Goal: Task Accomplishment & Management: Manage account settings

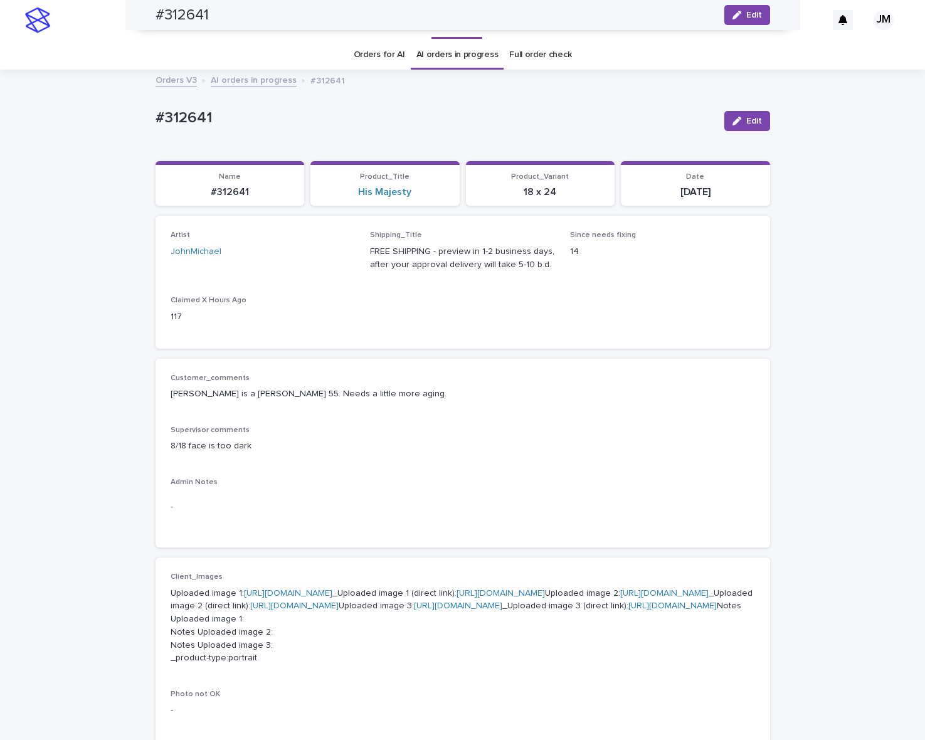
scroll to position [314, 0]
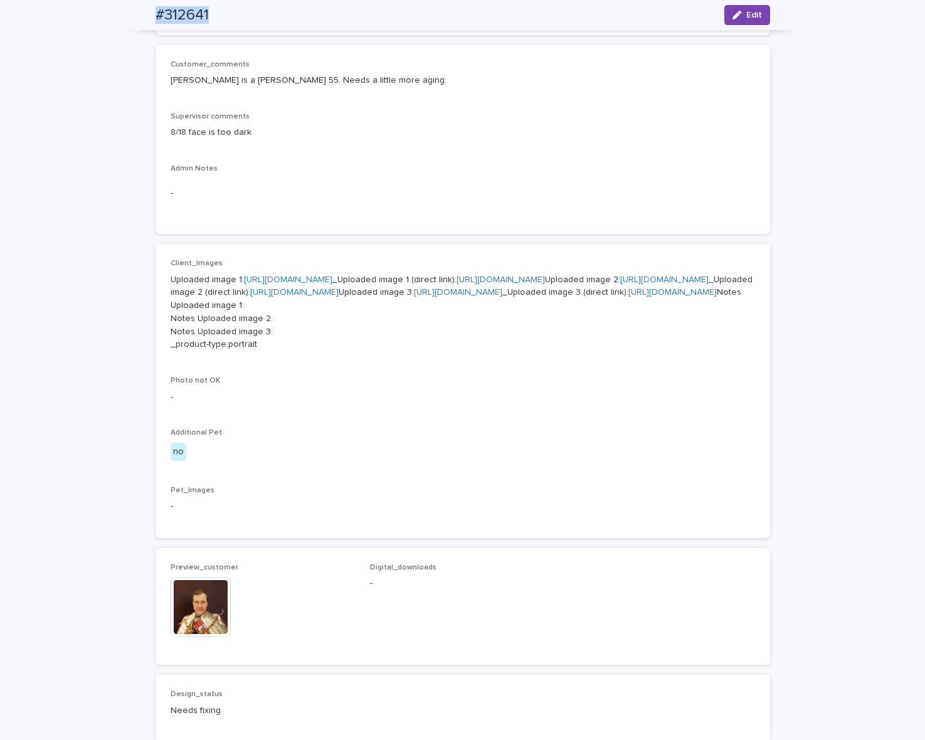
drag, startPoint x: 129, startPoint y: 13, endPoint x: 218, endPoint y: 18, distance: 89.2
click at [218, 18] on div "#312641 Edit" at bounding box center [462, 15] width 675 height 30
copy h2 "#312641"
click at [749, 11] on span "Edit" at bounding box center [754, 15] width 16 height 9
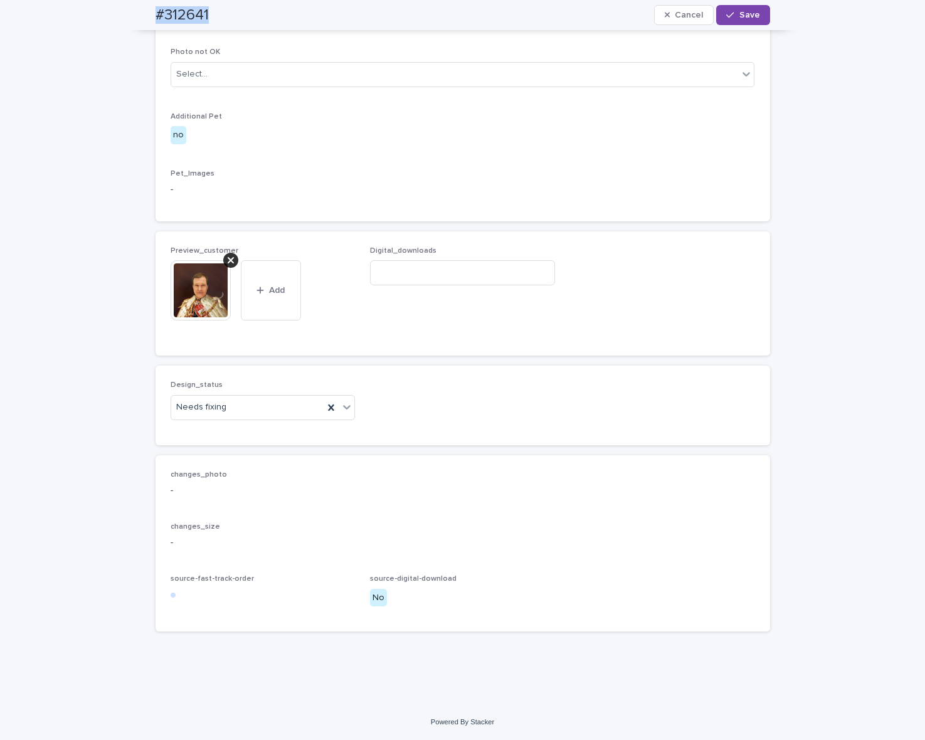
scroll to position [811, 0]
click at [258, 406] on div "Needs fixing" at bounding box center [247, 407] width 153 height 21
click at [237, 436] on div "Uploaded" at bounding box center [257, 432] width 184 height 22
click at [223, 260] on div at bounding box center [230, 260] width 15 height 15
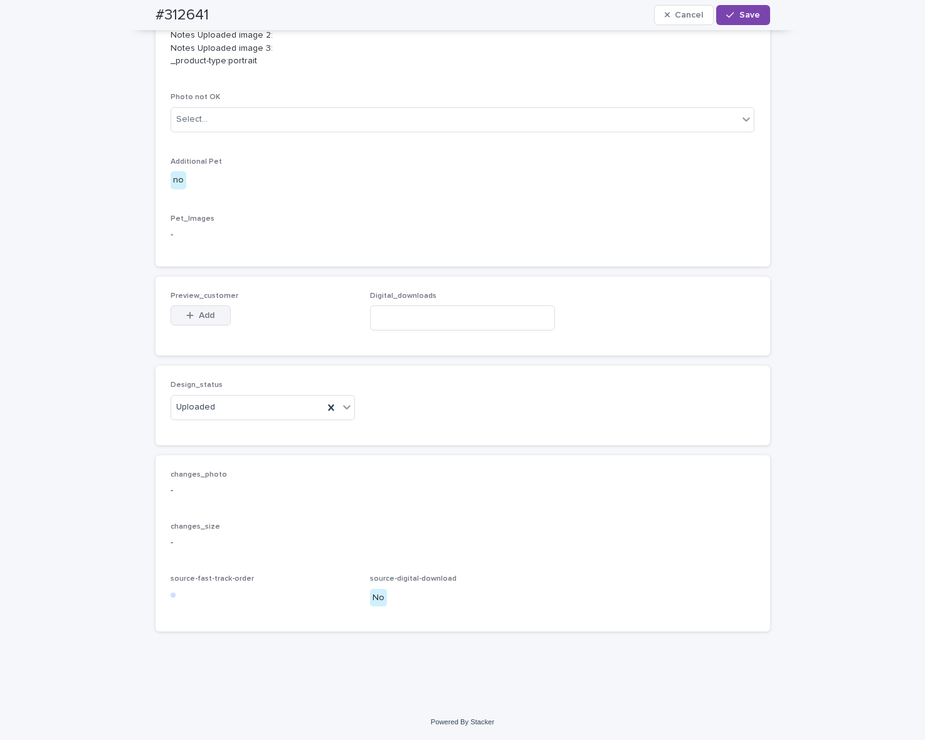
click at [213, 308] on button "Add" at bounding box center [201, 315] width 60 height 20
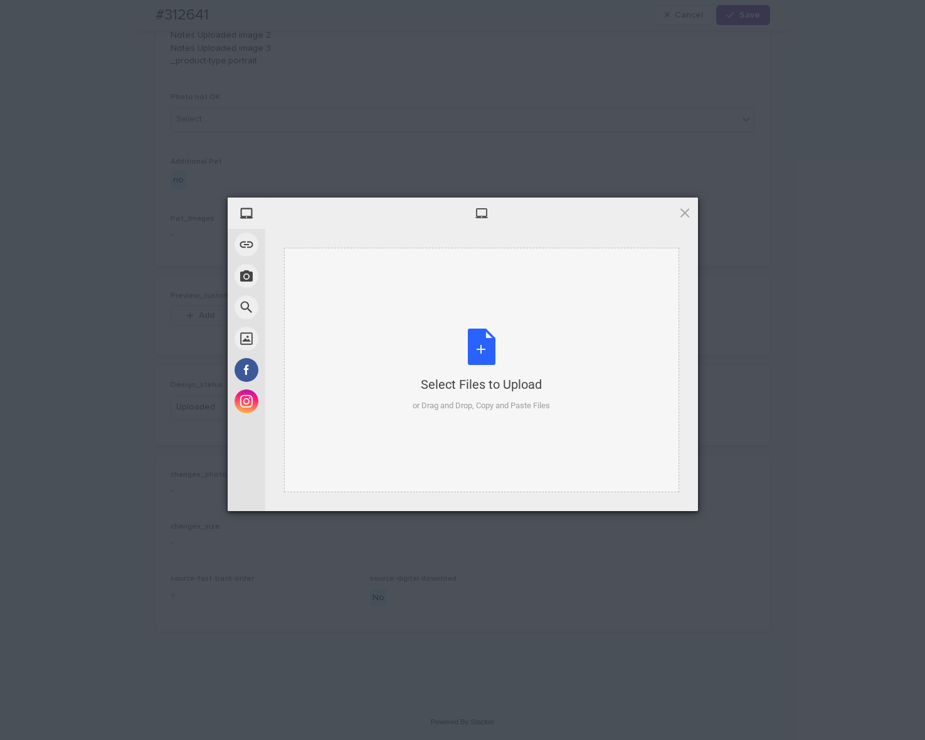
click at [509, 349] on div "Select Files to Upload or Drag and Drop, Copy and Paste Files" at bounding box center [481, 370] width 137 height 83
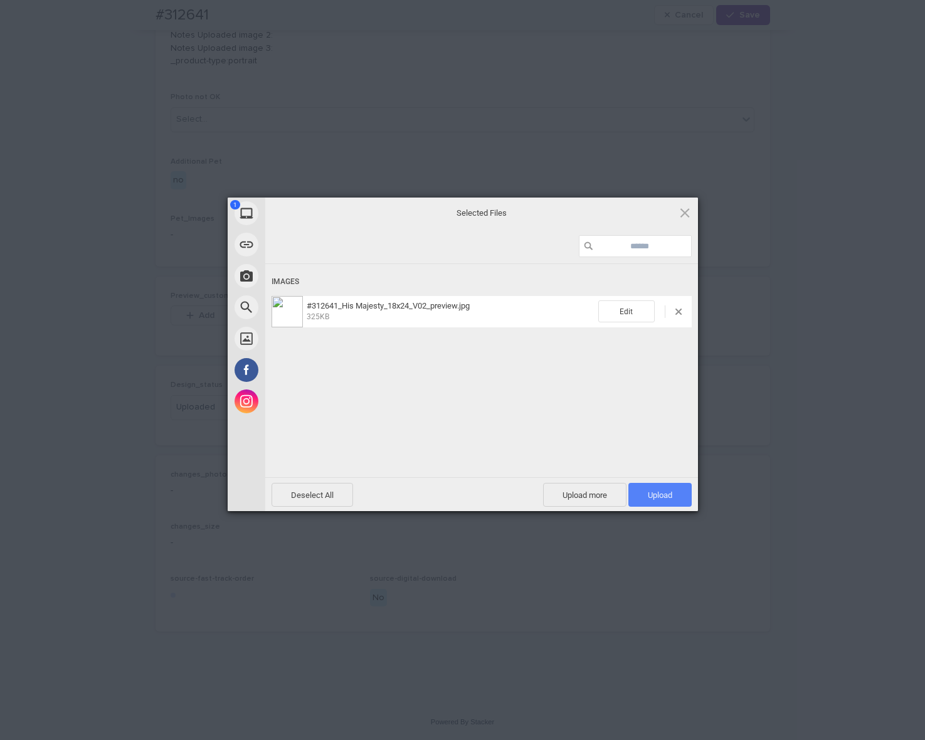
click at [653, 502] on span "Upload 1" at bounding box center [659, 495] width 63 height 24
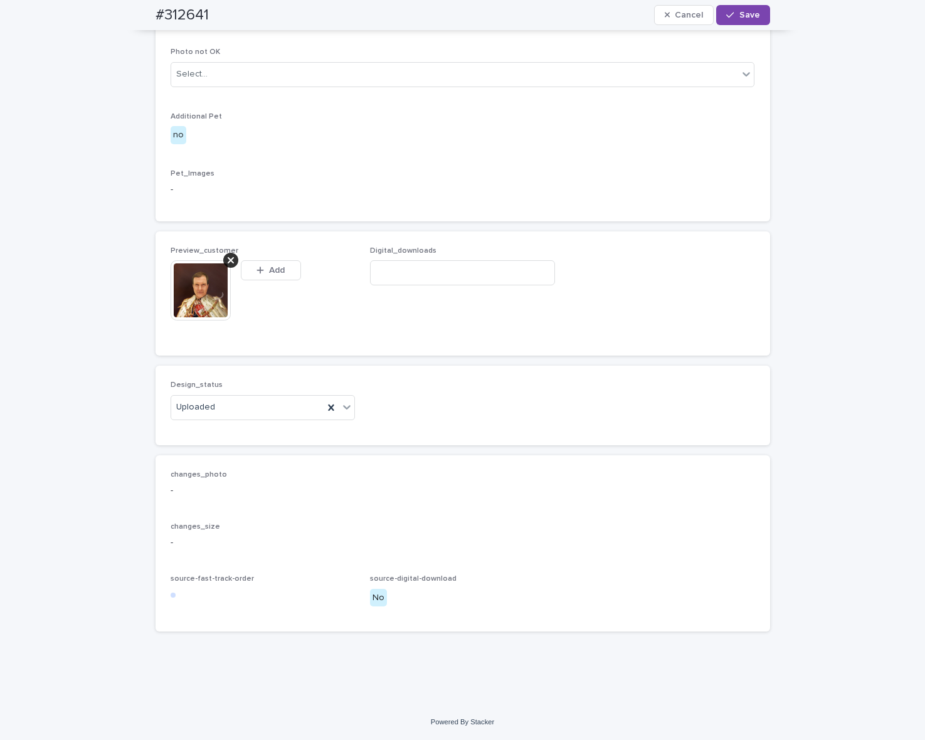
scroll to position [789, 0]
click at [748, 16] on span "Save" at bounding box center [749, 15] width 21 height 9
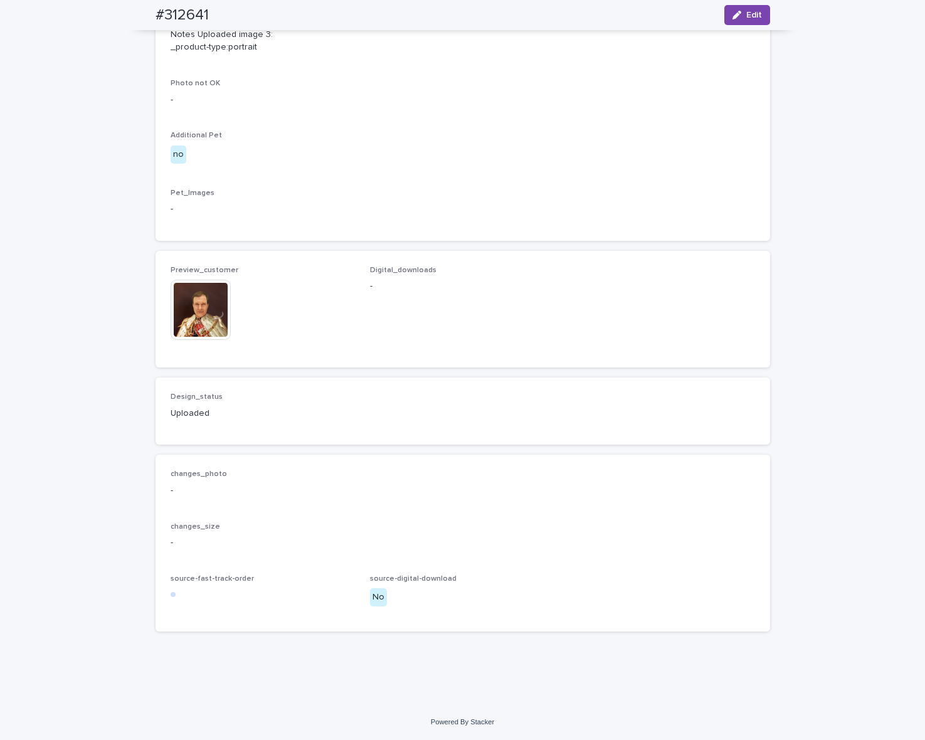
scroll to position [773, 0]
click at [201, 315] on img at bounding box center [201, 310] width 60 height 60
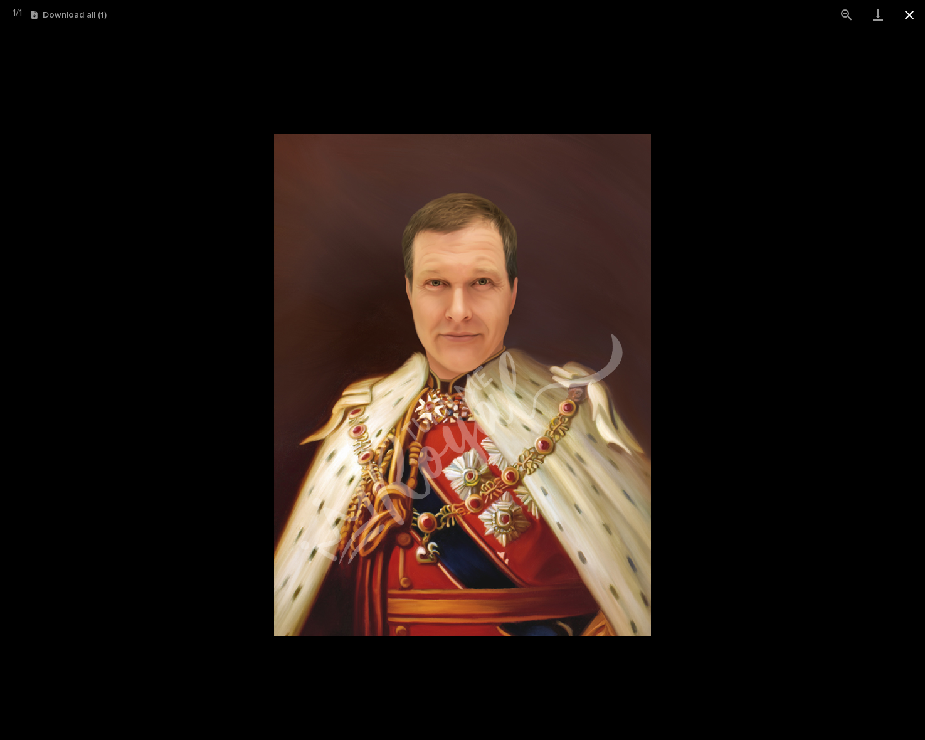
click at [901, 19] on button "Close gallery" at bounding box center [909, 14] width 31 height 29
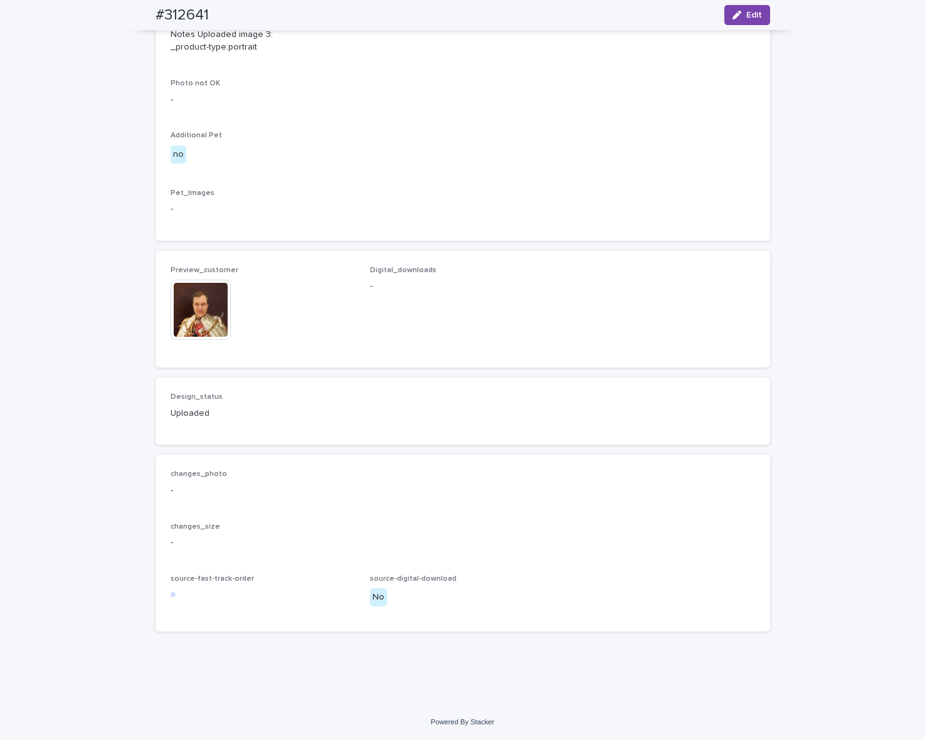
click at [156, 315] on div "Preview_customer This file cannot be opened Download File Digital_downloads -" at bounding box center [463, 309] width 615 height 117
click at [176, 314] on img at bounding box center [201, 310] width 60 height 60
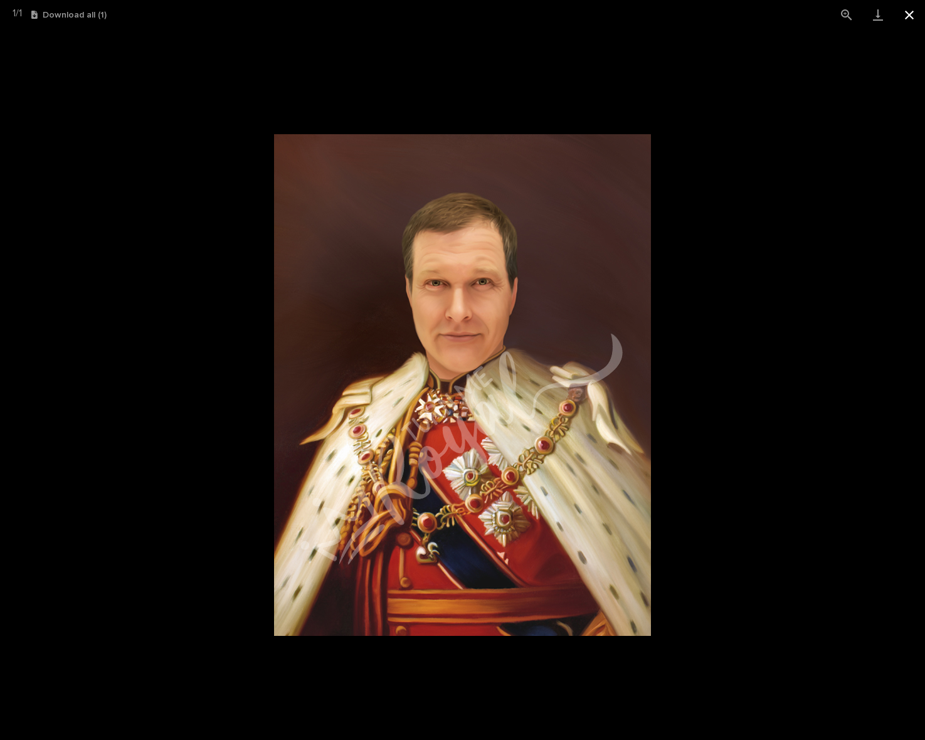
click at [908, 19] on button "Close gallery" at bounding box center [909, 14] width 31 height 29
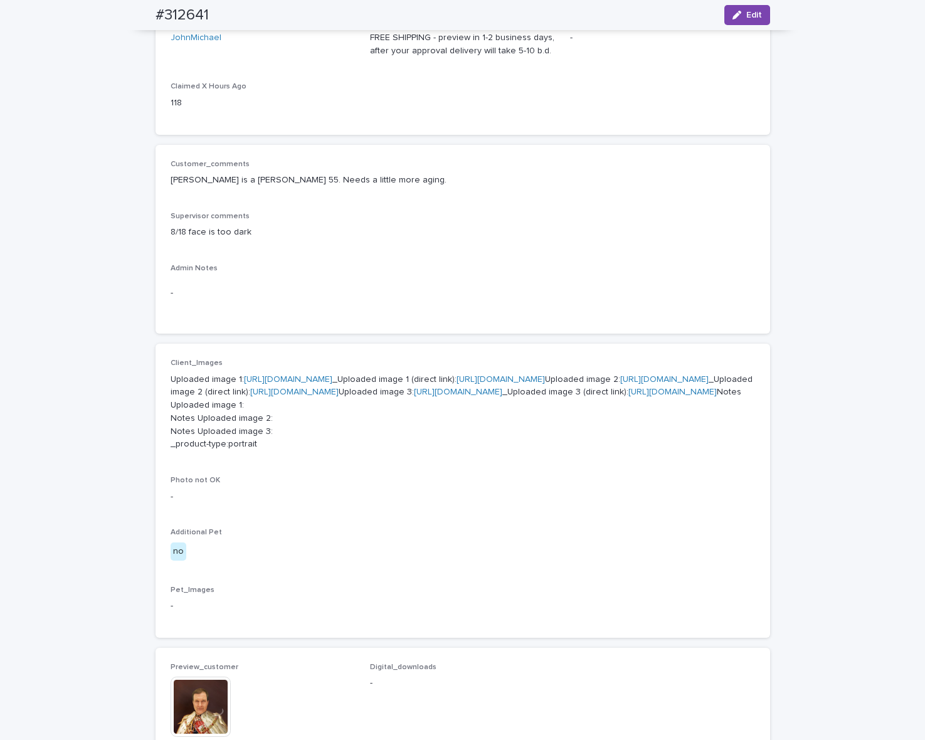
scroll to position [67, 0]
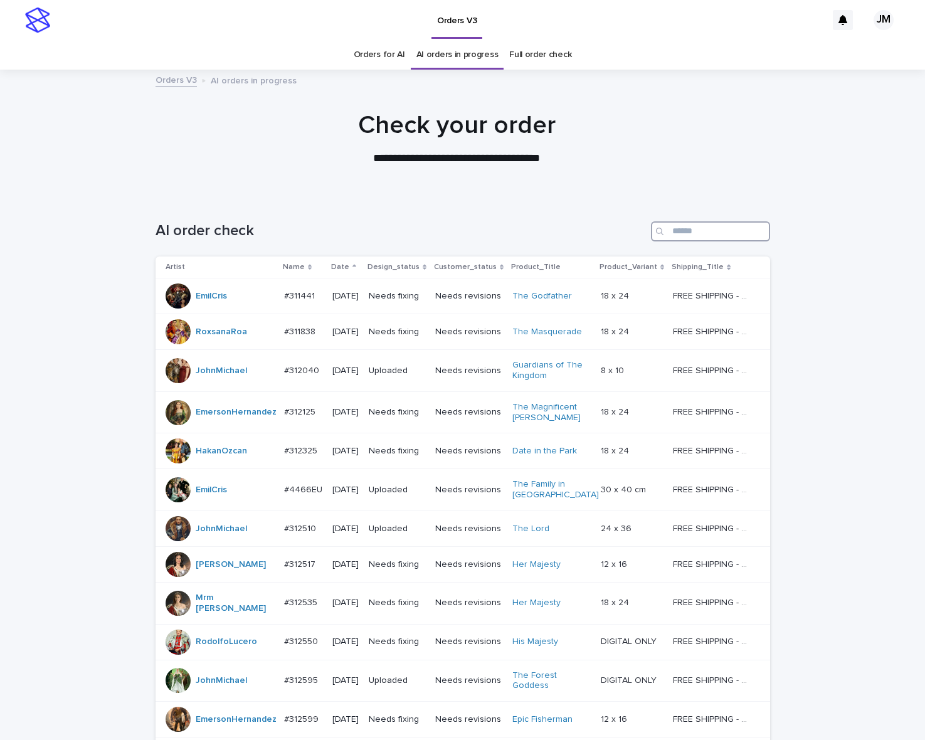
click at [729, 234] on input "Search" at bounding box center [710, 231] width 119 height 20
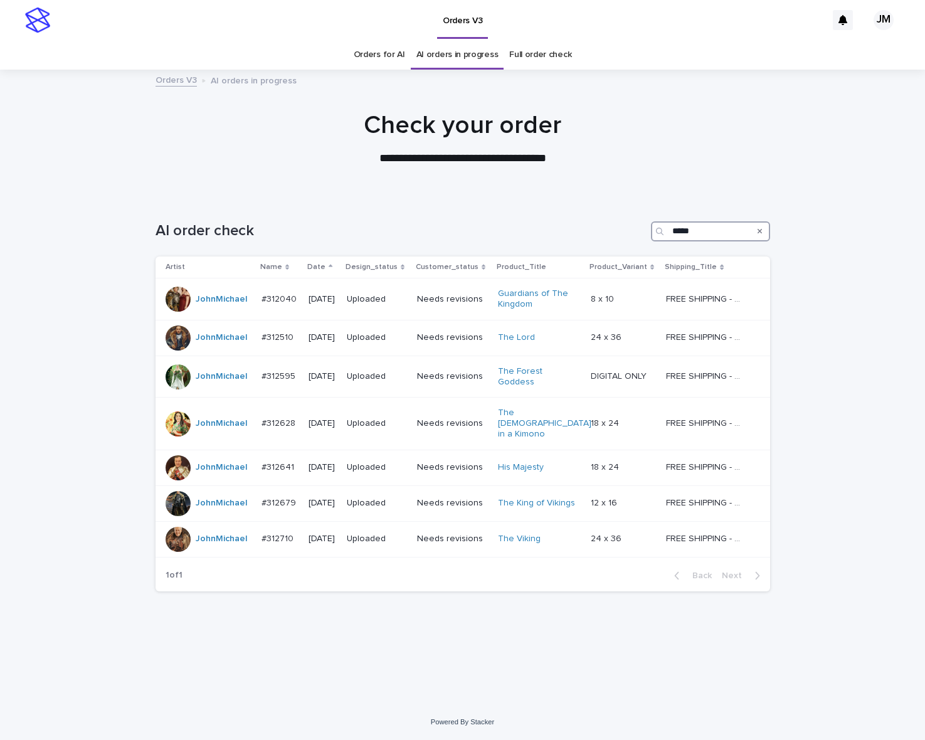
type input "*****"
click at [362, 63] on link "Orders for AI" at bounding box center [379, 54] width 51 height 29
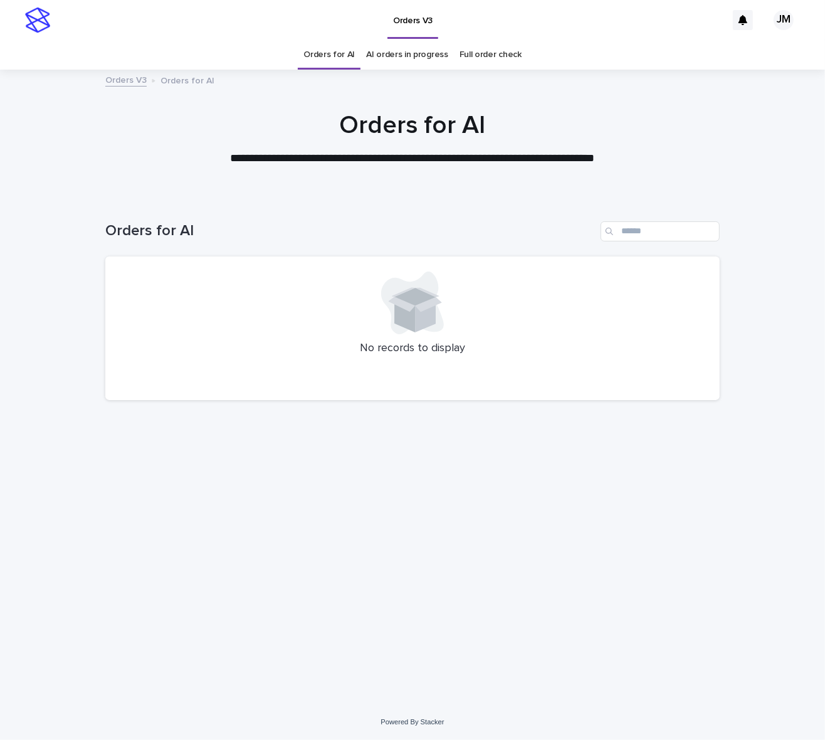
click at [424, 51] on link "AI orders in progress" at bounding box center [407, 54] width 82 height 29
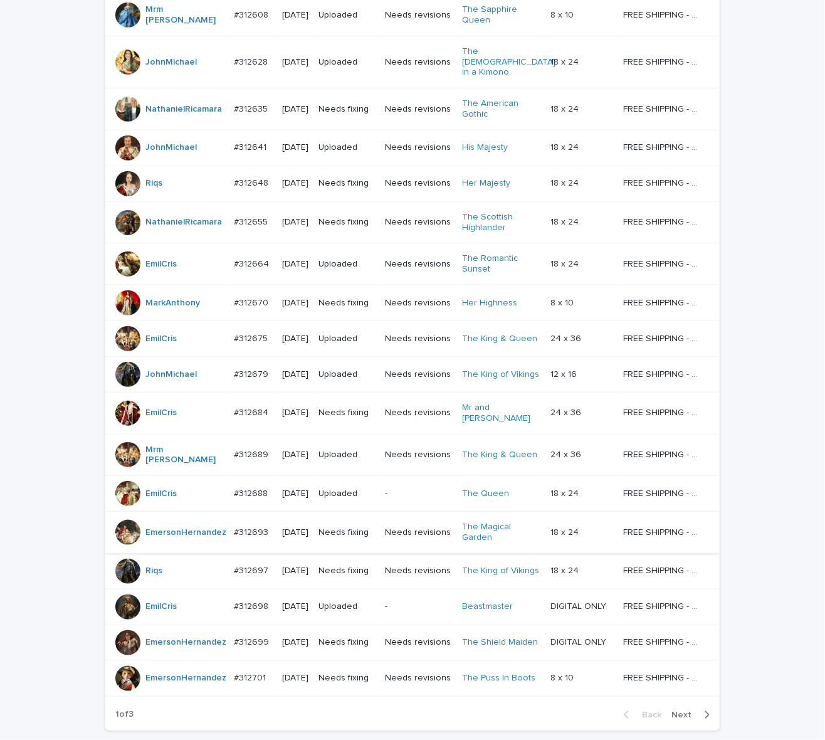
scroll to position [829, 0]
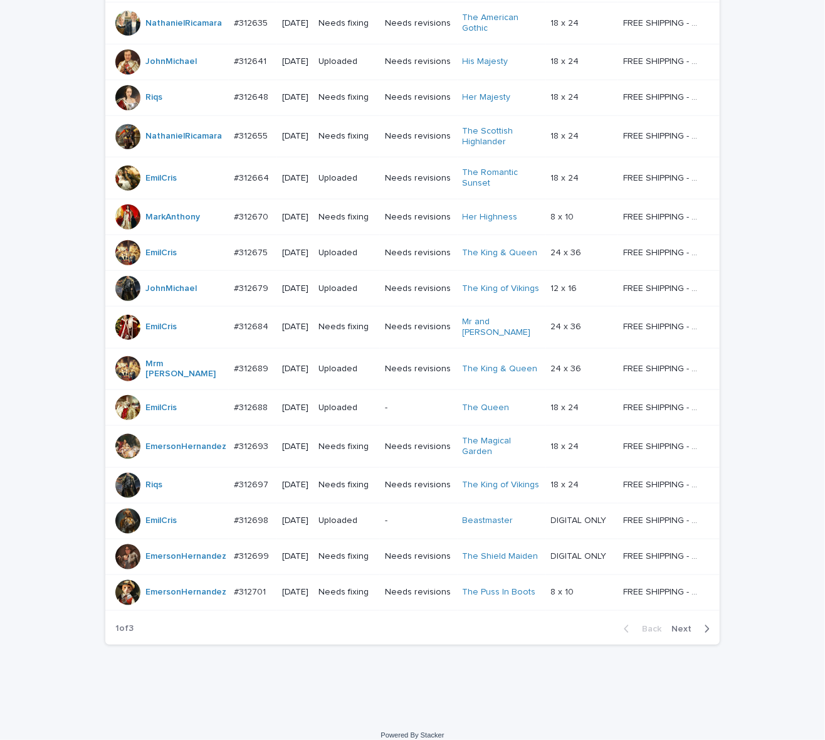
click at [685, 625] on span "Next" at bounding box center [686, 629] width 28 height 9
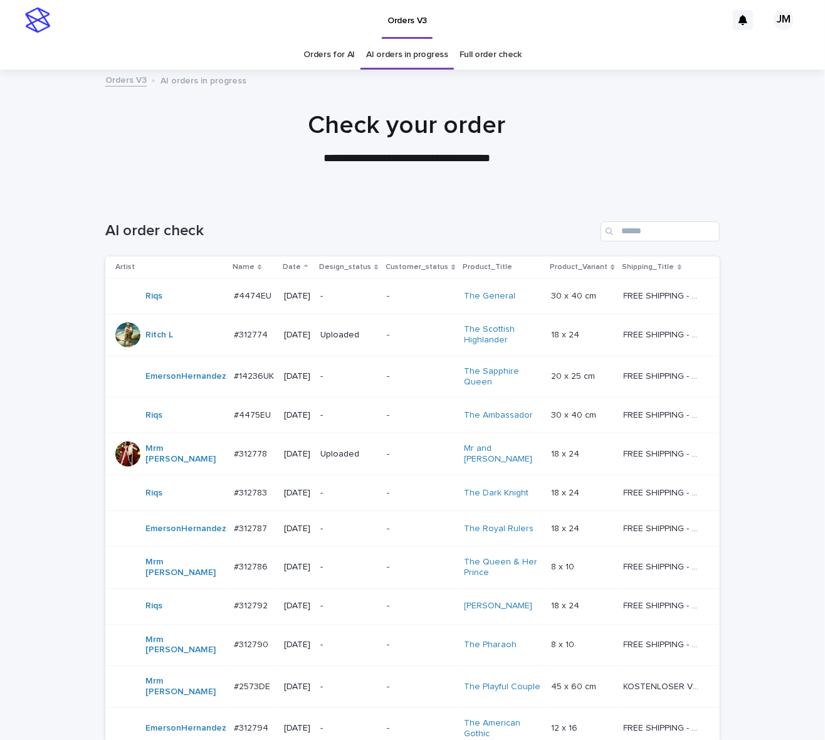
click at [325, 43] on link "Orders for AI" at bounding box center [329, 54] width 51 height 29
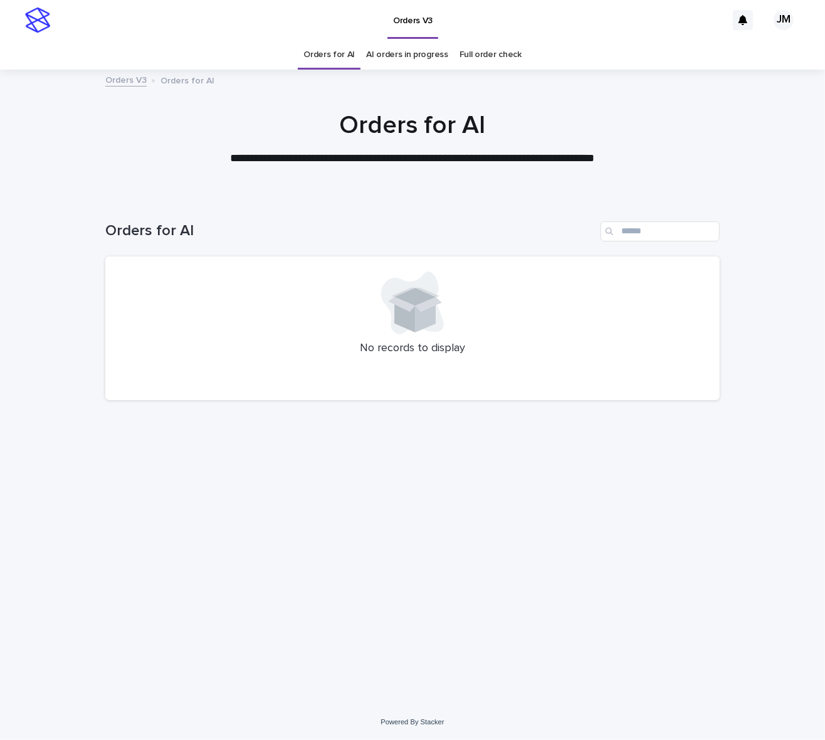
click at [426, 52] on link "AI orders in progress" at bounding box center [407, 54] width 82 height 29
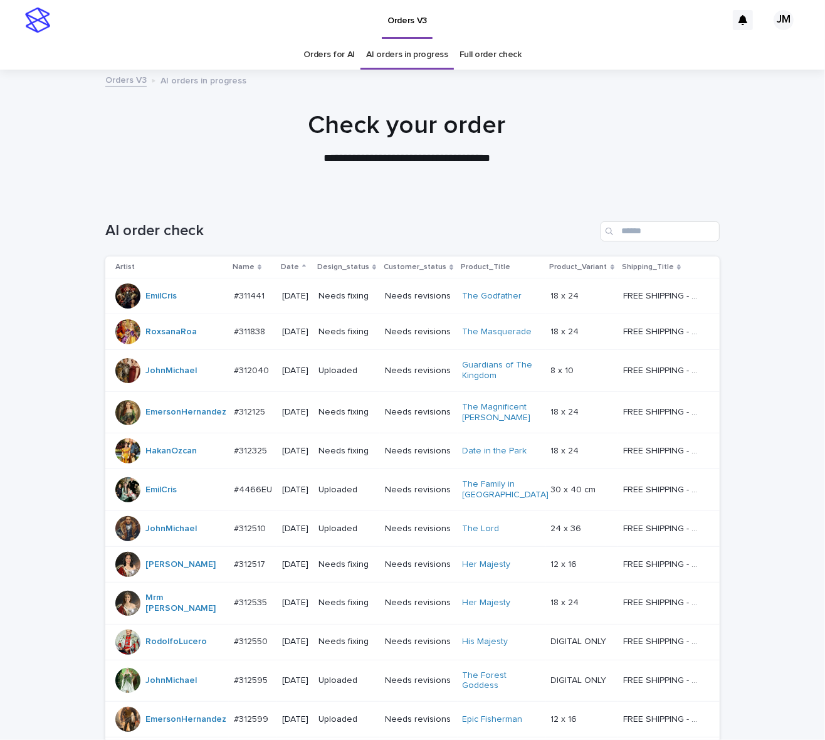
click at [331, 61] on link "Orders for AI" at bounding box center [329, 54] width 51 height 29
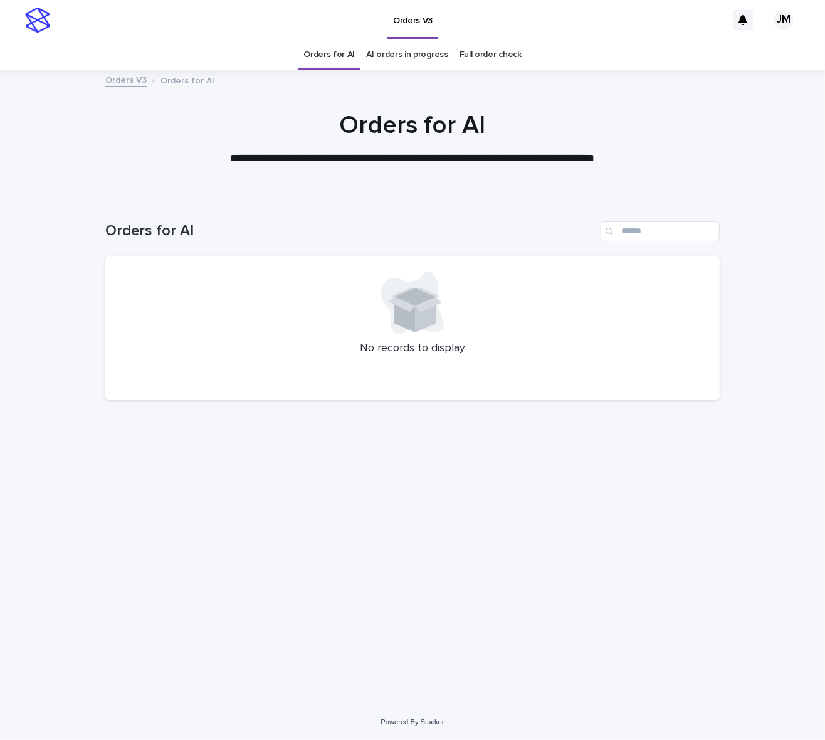
click at [397, 70] on div "**********" at bounding box center [412, 133] width 825 height 127
click at [423, 75] on div "Orders V3 Orders for AI" at bounding box center [412, 81] width 627 height 18
click at [415, 63] on link "AI orders in progress" at bounding box center [407, 54] width 82 height 29
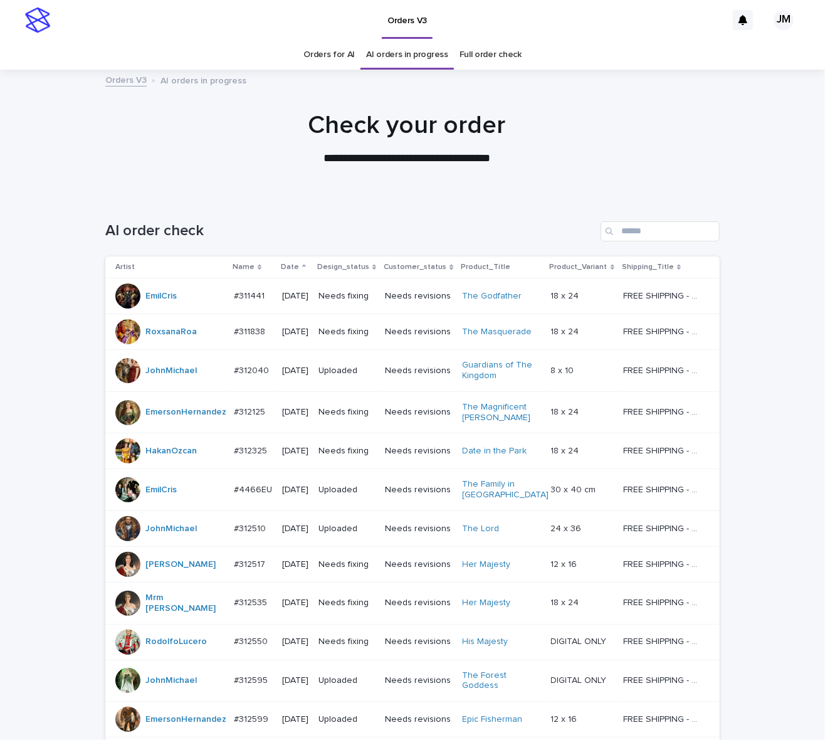
click at [309, 51] on link "Orders for AI" at bounding box center [329, 54] width 51 height 29
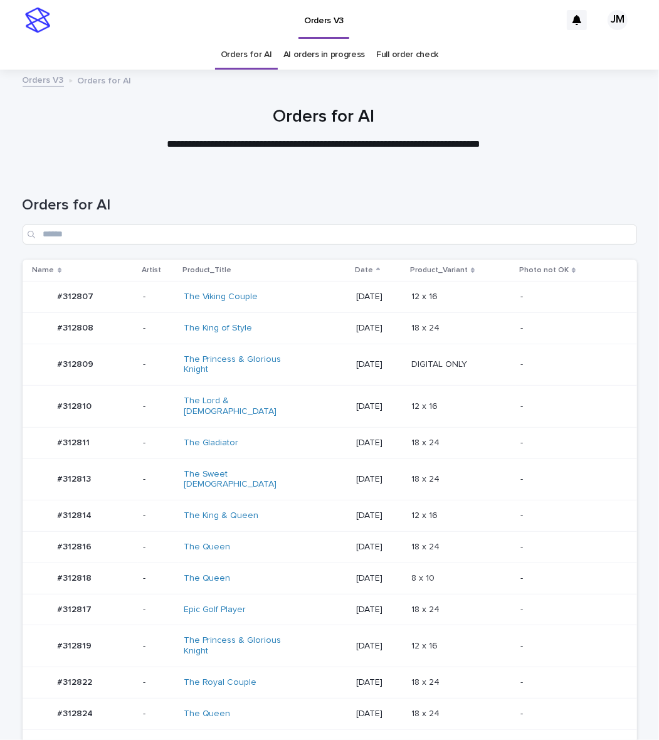
click at [283, 675] on td "The Royal Couple" at bounding box center [265, 682] width 173 height 31
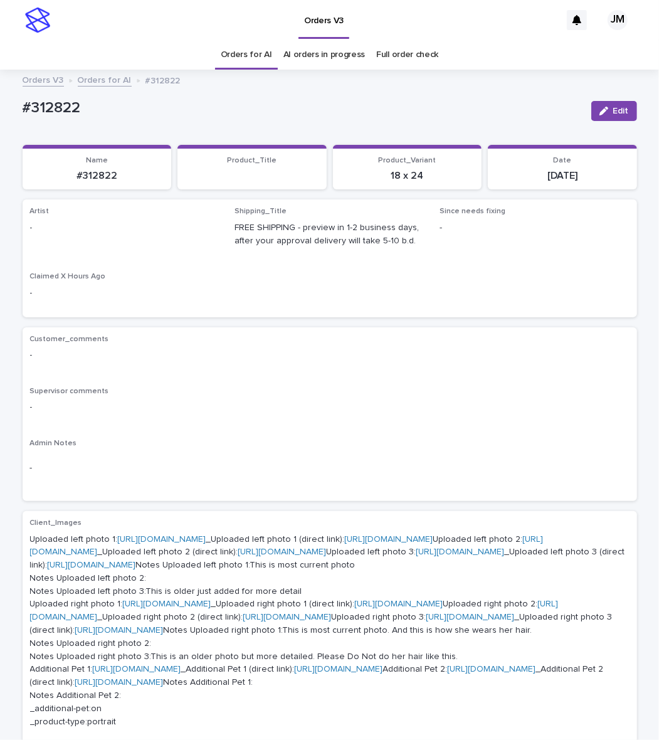
drag, startPoint x: 600, startPoint y: 112, endPoint x: 284, endPoint y: 191, distance: 325.3
click at [600, 111] on button "Edit" at bounding box center [614, 111] width 46 height 20
click at [74, 236] on div "Select..." at bounding box center [105, 233] width 148 height 21
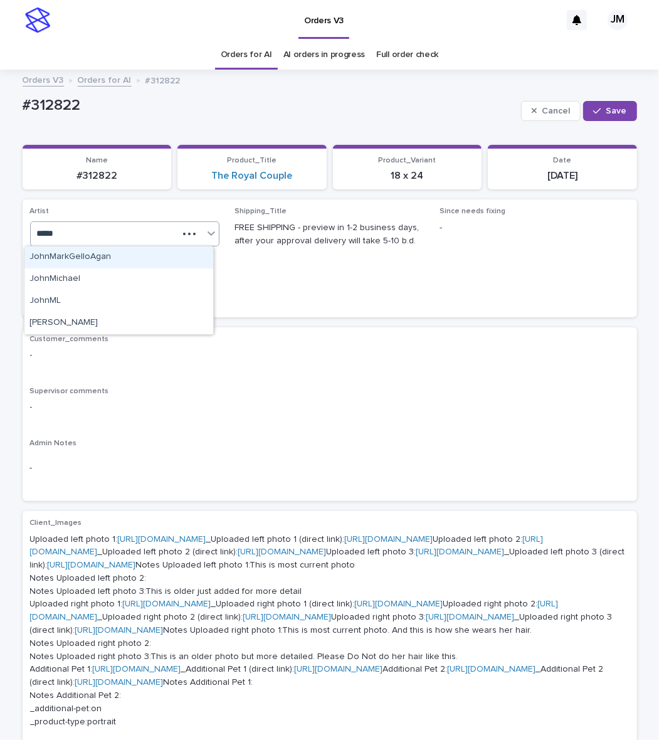
type input "******"
click at [114, 263] on div "JohnMichael" at bounding box center [118, 257] width 189 height 22
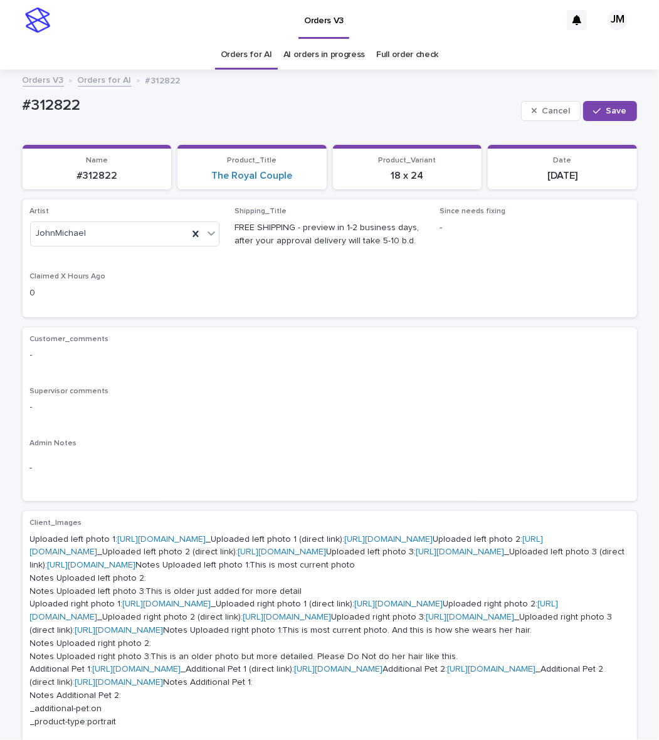
click at [240, 58] on link "Orders for AI" at bounding box center [246, 54] width 51 height 29
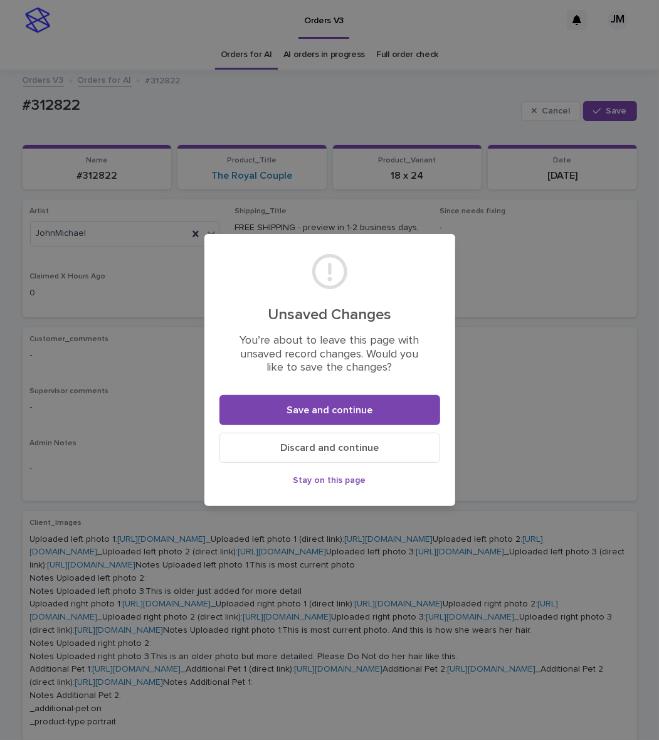
click at [320, 448] on span "Discard and continue" at bounding box center [329, 448] width 98 height 10
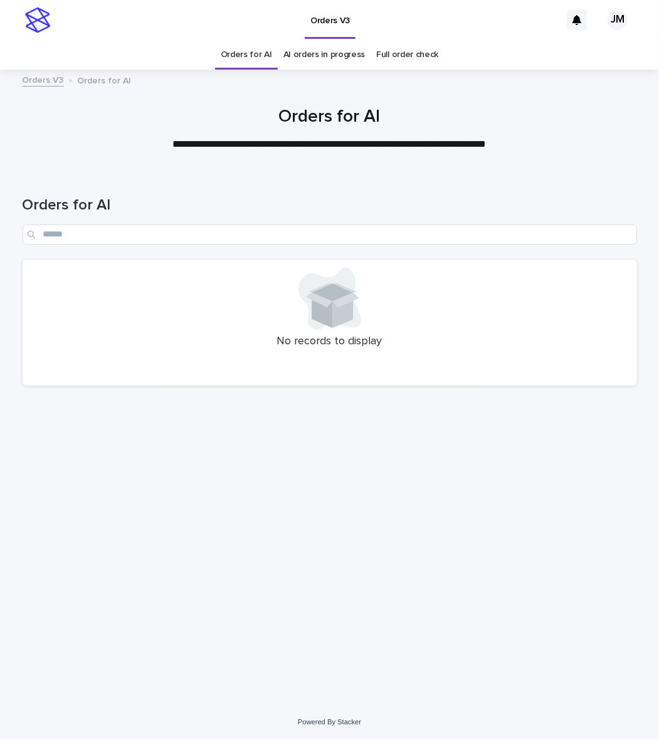
click at [326, 54] on link "AI orders in progress" at bounding box center [324, 54] width 82 height 29
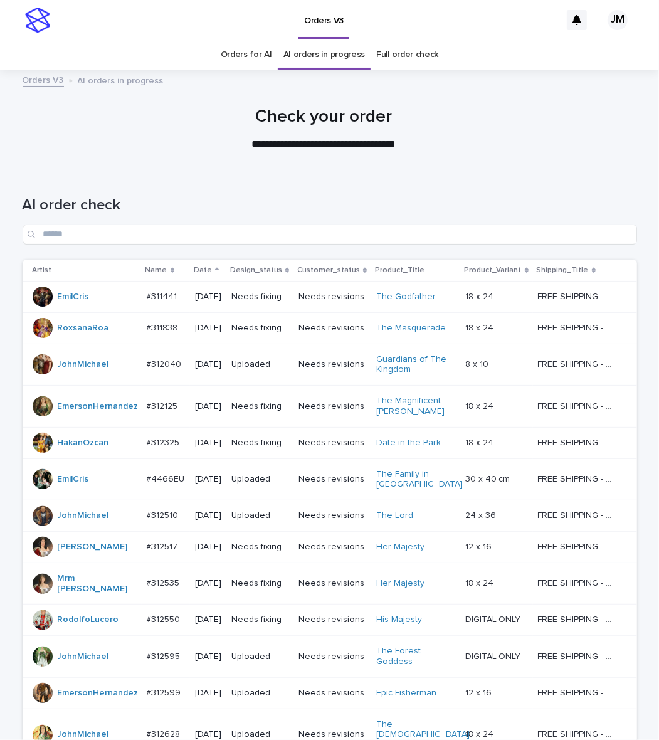
click at [519, 248] on div "AI order check" at bounding box center [330, 215] width 615 height 88
click at [509, 243] on div "AI order check" at bounding box center [330, 215] width 615 height 88
click at [536, 227] on input "Search" at bounding box center [330, 235] width 615 height 20
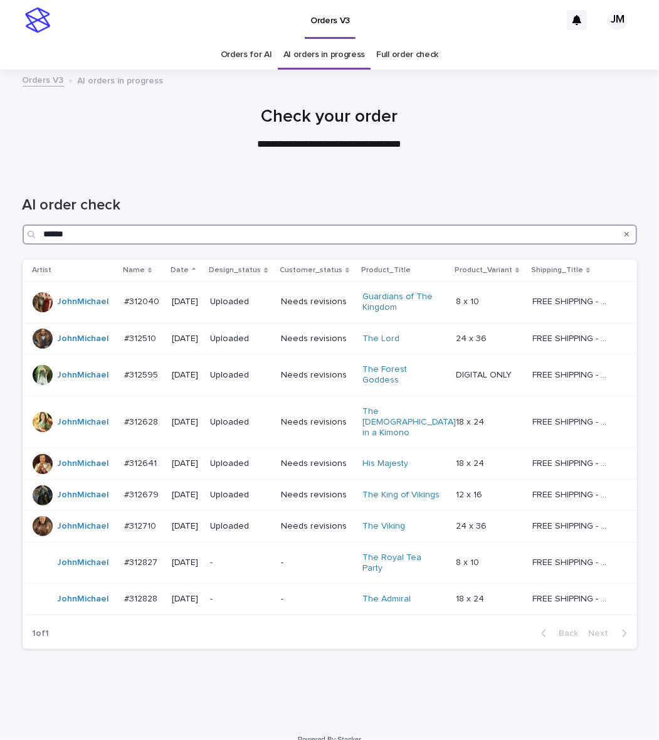
type input "******"
click at [249, 51] on link "Orders for AI" at bounding box center [246, 54] width 51 height 29
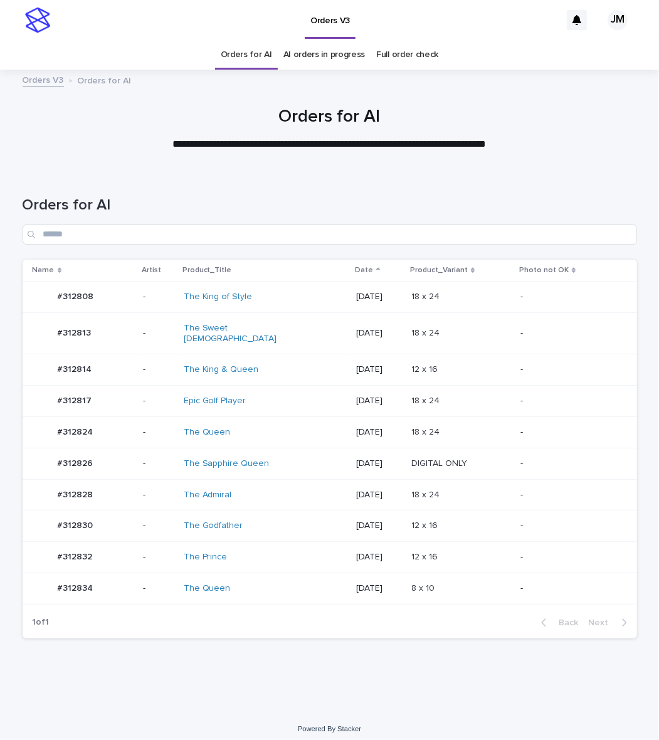
click at [270, 485] on div "The Admiral" at bounding box center [265, 495] width 163 height 21
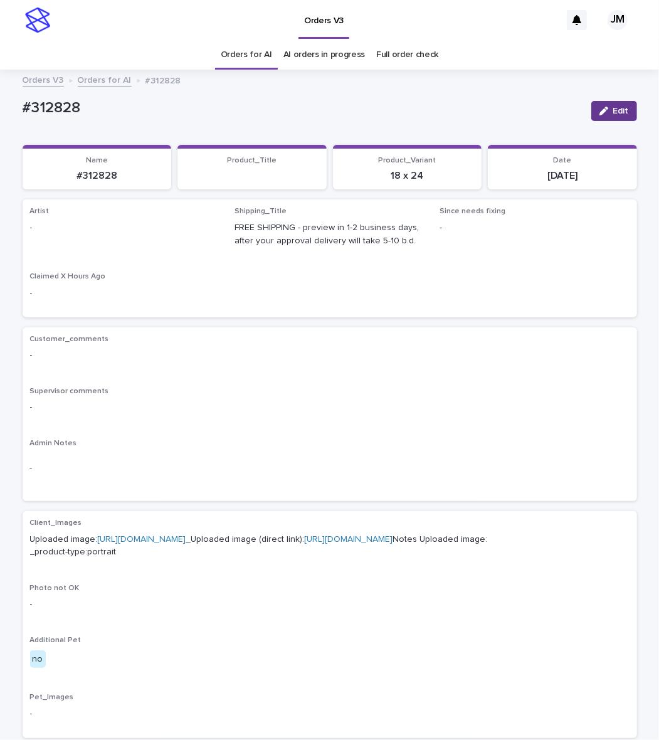
drag, startPoint x: 608, startPoint y: 107, endPoint x: 212, endPoint y: 201, distance: 407.5
click at [601, 110] on button "Edit" at bounding box center [614, 111] width 46 height 20
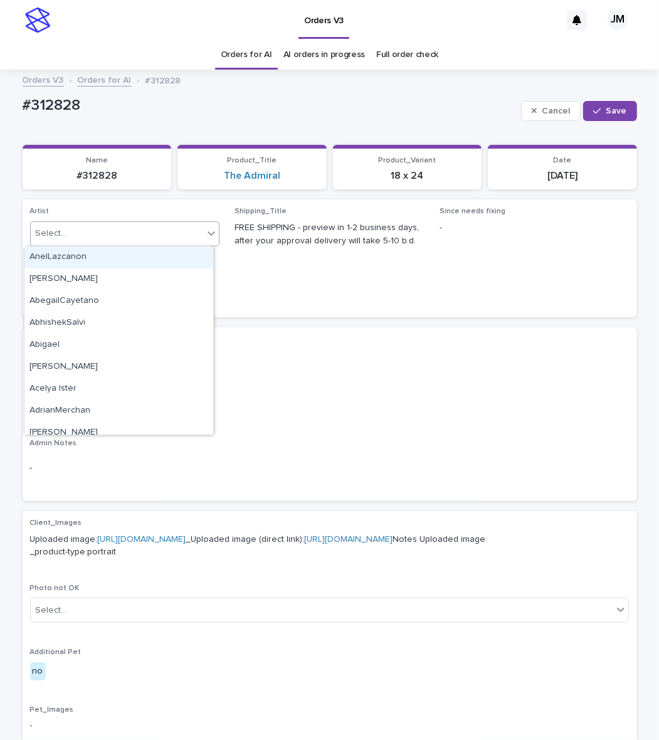
click at [69, 239] on div "Select..." at bounding box center [117, 233] width 173 height 21
type input "******"
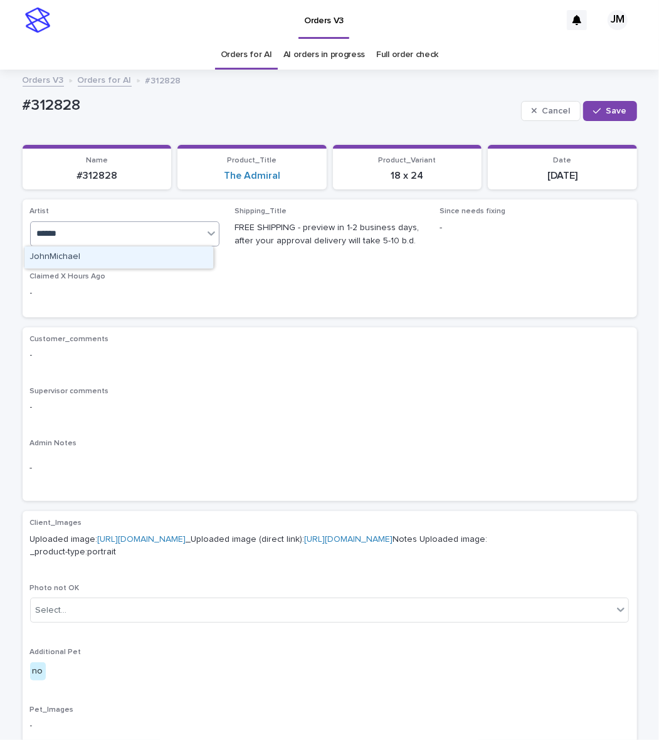
click at [83, 258] on div "JohnMichael" at bounding box center [118, 257] width 189 height 22
click at [606, 102] on button "Save" at bounding box center [609, 111] width 53 height 20
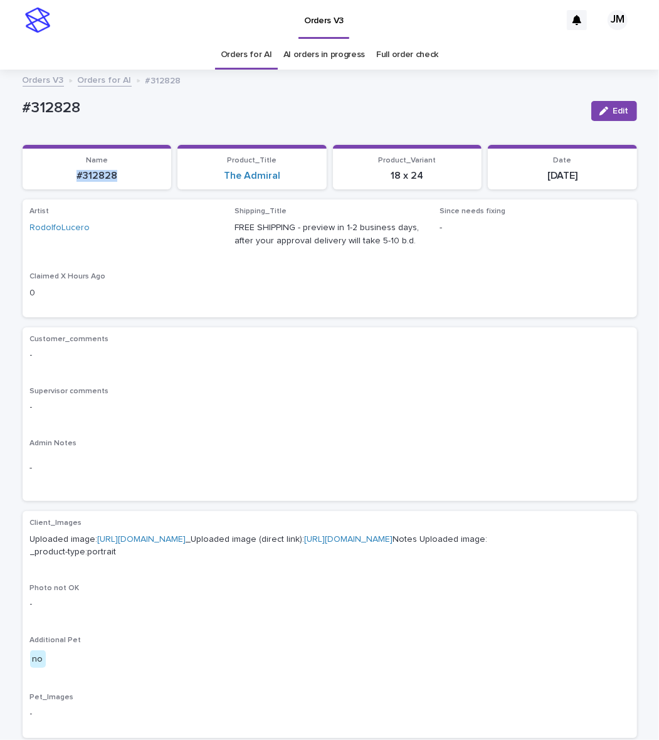
drag, startPoint x: 110, startPoint y: 181, endPoint x: 17, endPoint y: 187, distance: 93.7
click at [23, 187] on section "Name #312828" at bounding box center [97, 167] width 149 height 45
drag, startPoint x: 85, startPoint y: 176, endPoint x: 124, endPoint y: 183, distance: 38.9
click at [124, 183] on section "Name #312828" at bounding box center [97, 167] width 149 height 45
click at [117, 171] on p "#312828" at bounding box center [97, 176] width 134 height 12
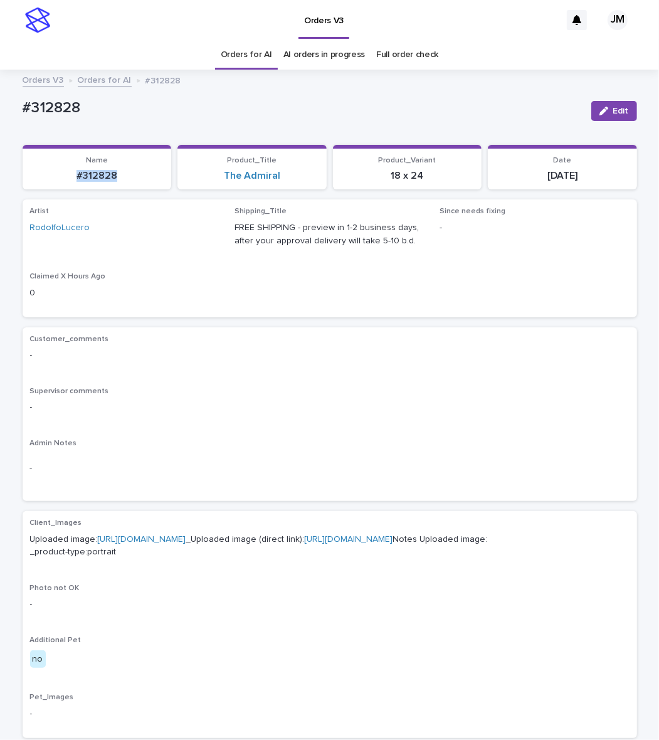
drag, startPoint x: 90, startPoint y: 170, endPoint x: 57, endPoint y: 168, distance: 32.7
click at [57, 168] on div "#312828" at bounding box center [97, 174] width 134 height 14
drag, startPoint x: 93, startPoint y: 166, endPoint x: 82, endPoint y: 171, distance: 11.8
click at [74, 171] on p "#312828" at bounding box center [97, 176] width 134 height 12
drag, startPoint x: 103, startPoint y: 176, endPoint x: 48, endPoint y: 177, distance: 55.2
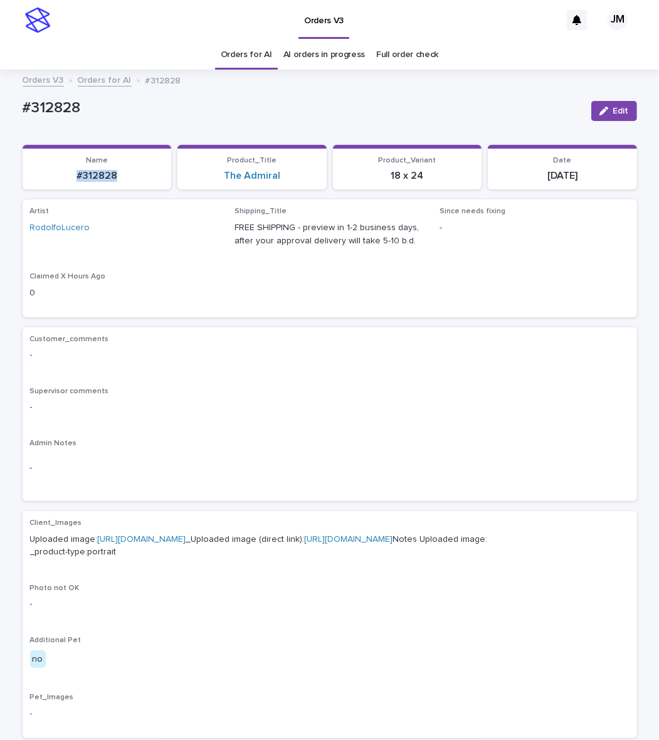
click at [48, 177] on p "#312828" at bounding box center [97, 176] width 134 height 12
copy p "#312828"
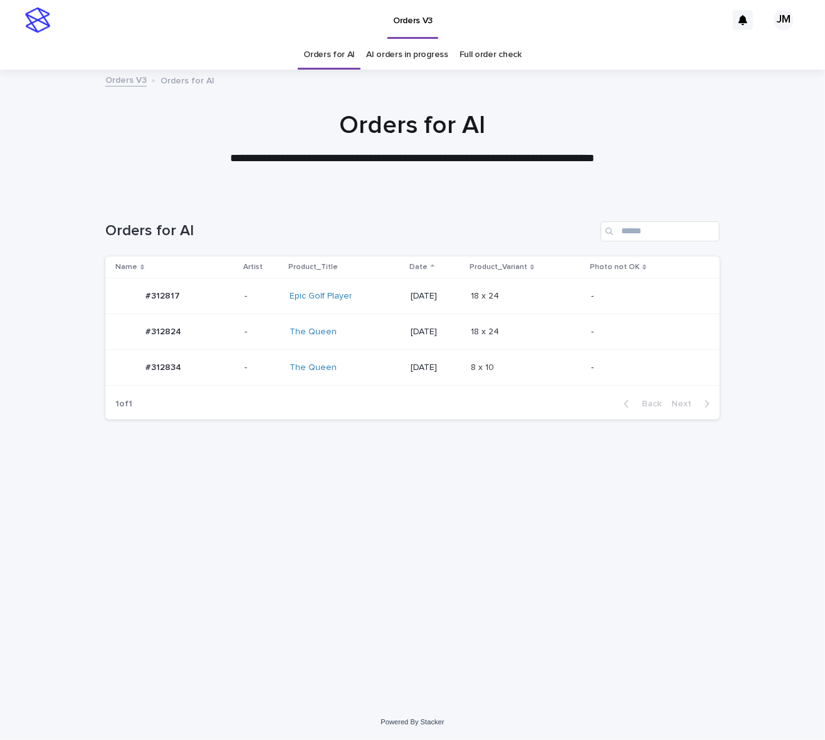
click at [356, 339] on div "The Queen" at bounding box center [345, 332] width 111 height 21
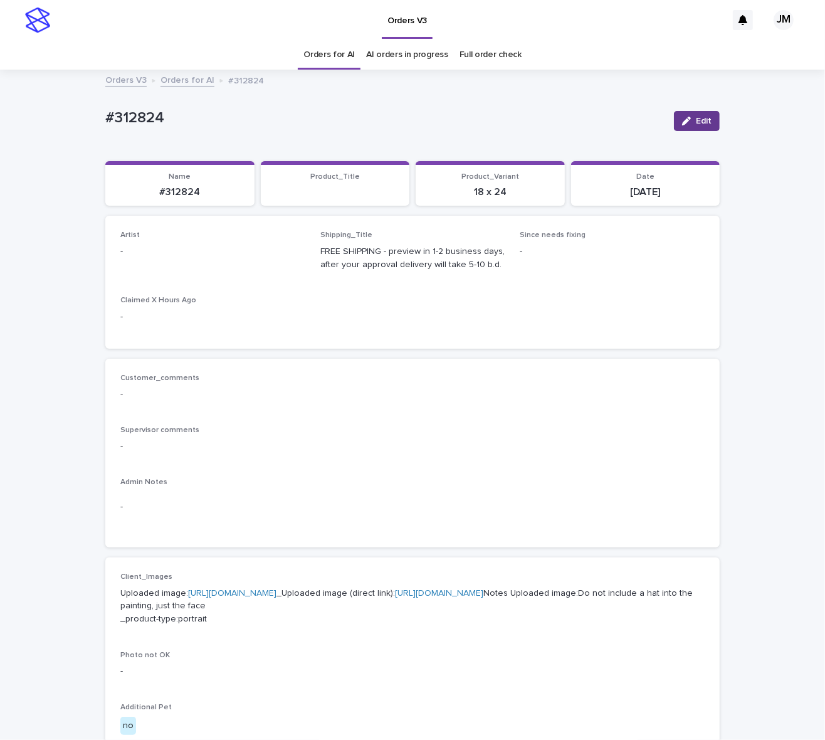
click at [684, 115] on button "Edit" at bounding box center [697, 121] width 46 height 20
drag, startPoint x: 139, startPoint y: 254, endPoint x: 120, endPoint y: 261, distance: 19.5
click at [135, 255] on div "Select..." at bounding box center [141, 257] width 31 height 13
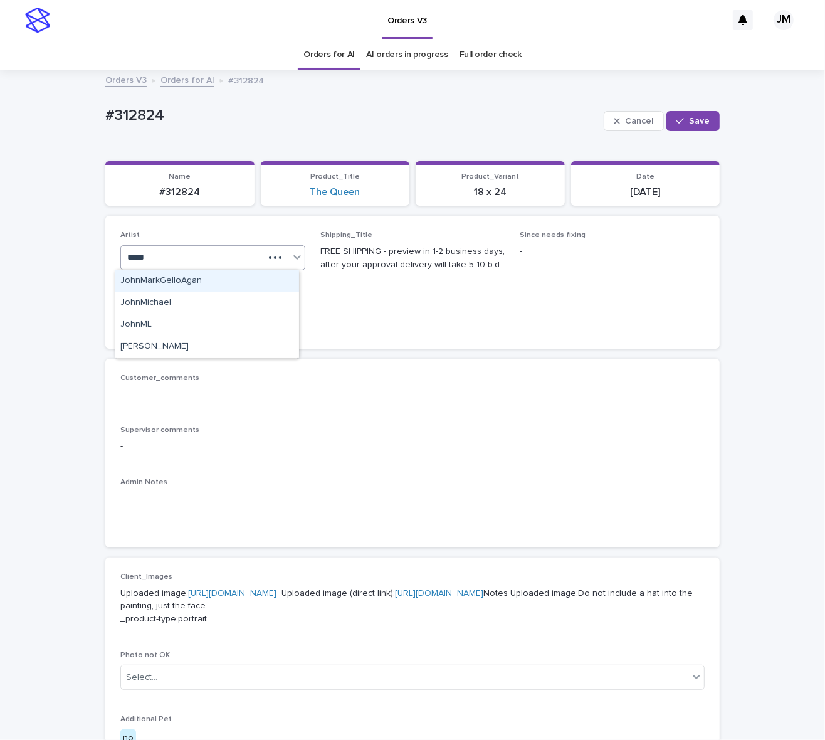
type input "******"
click at [167, 286] on div "JohnMichael" at bounding box center [207, 281] width 184 height 22
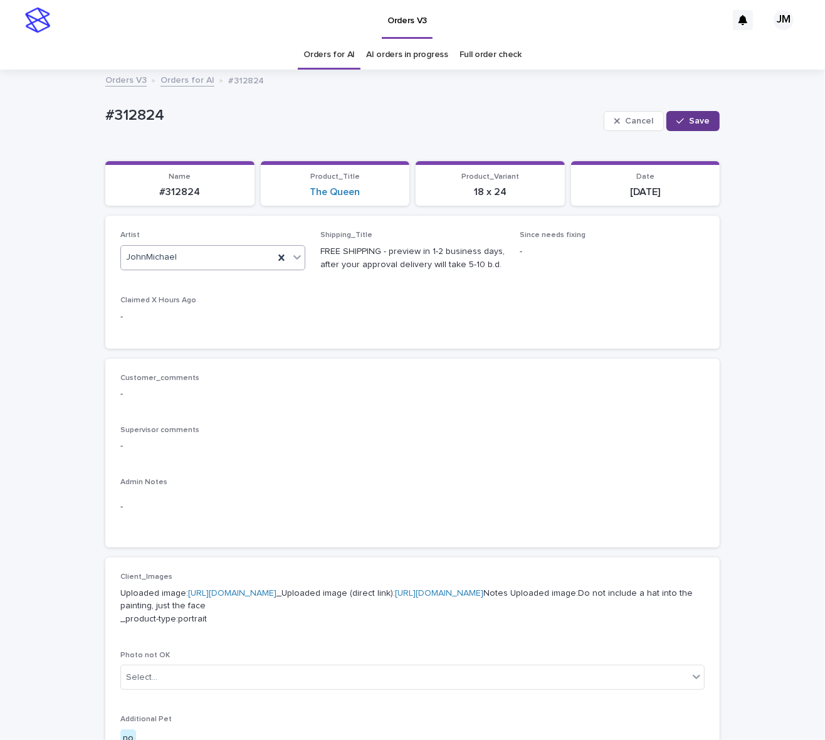
click at [695, 125] on button "Save" at bounding box center [693, 121] width 53 height 20
drag, startPoint x: 207, startPoint y: 190, endPoint x: 120, endPoint y: 191, distance: 86.6
click at [120, 191] on p "#312824" at bounding box center [180, 192] width 134 height 12
copy p "#312824"
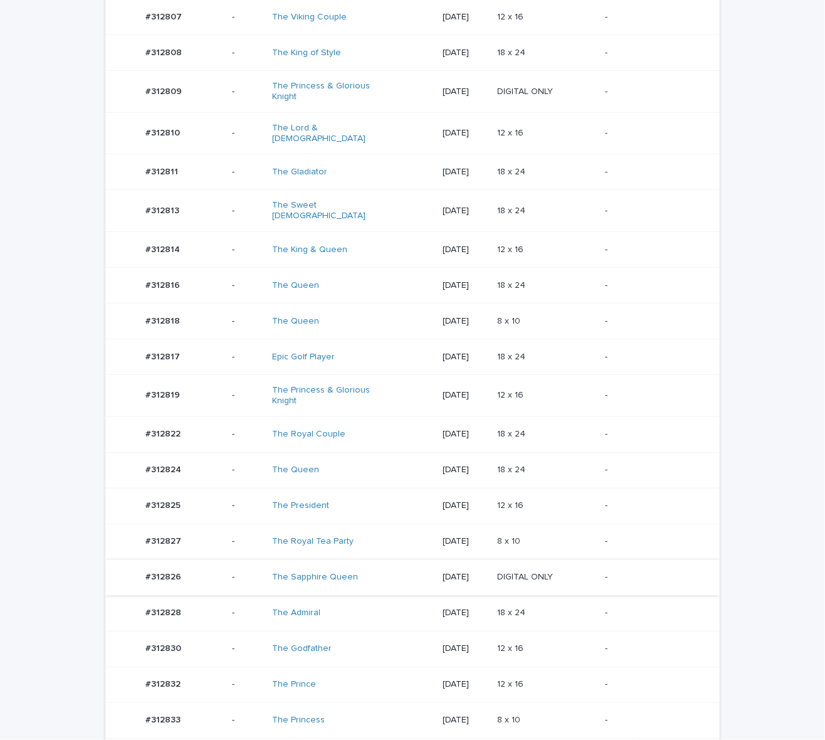
scroll to position [314, 0]
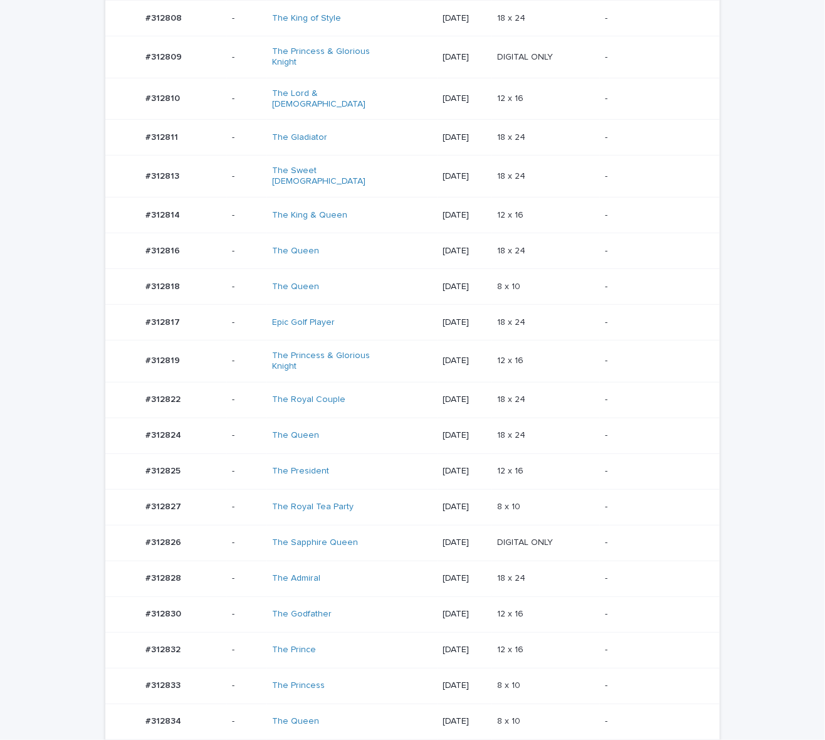
click at [378, 506] on div "The Royal Tea Party" at bounding box center [352, 507] width 161 height 21
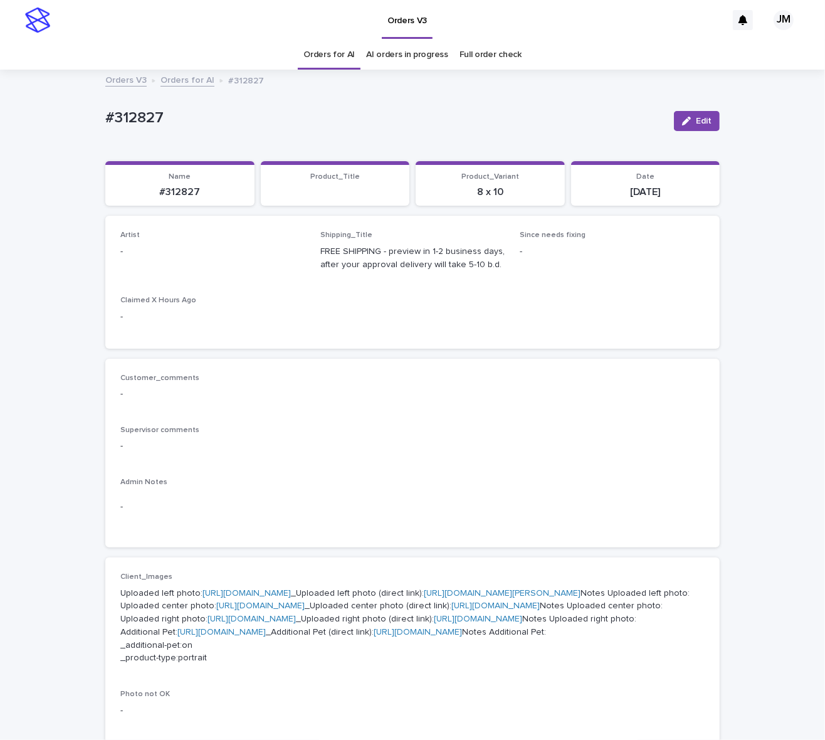
drag, startPoint x: 687, startPoint y: 121, endPoint x: 394, endPoint y: 226, distance: 311.8
click at [687, 121] on div "button" at bounding box center [689, 121] width 14 height 9
click at [258, 258] on div "Select..." at bounding box center [192, 257] width 143 height 21
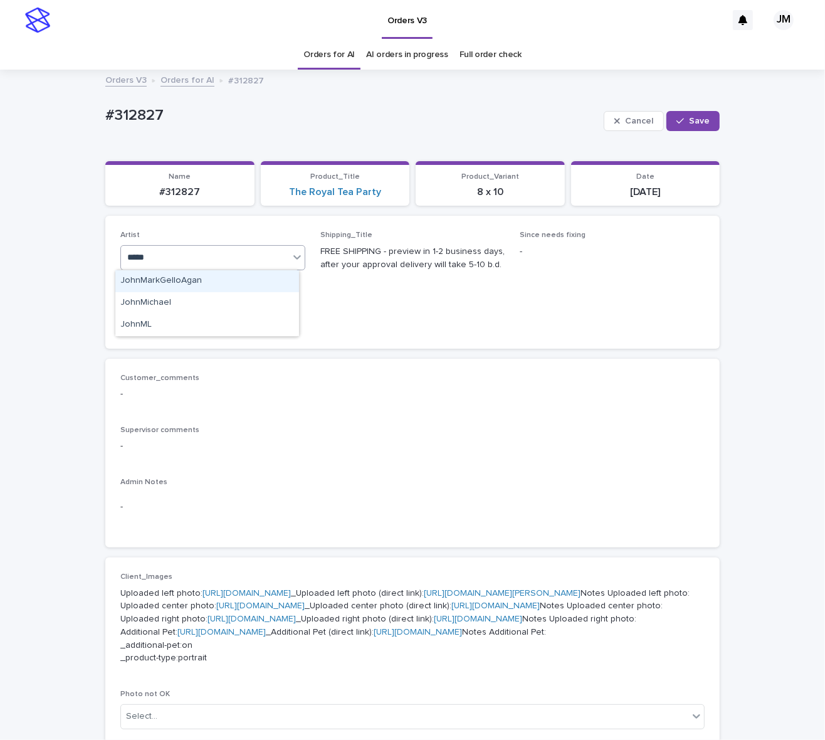
type input "******"
click at [240, 280] on div "JohnMichael" at bounding box center [207, 281] width 184 height 22
click at [684, 114] on button "Save" at bounding box center [693, 121] width 53 height 20
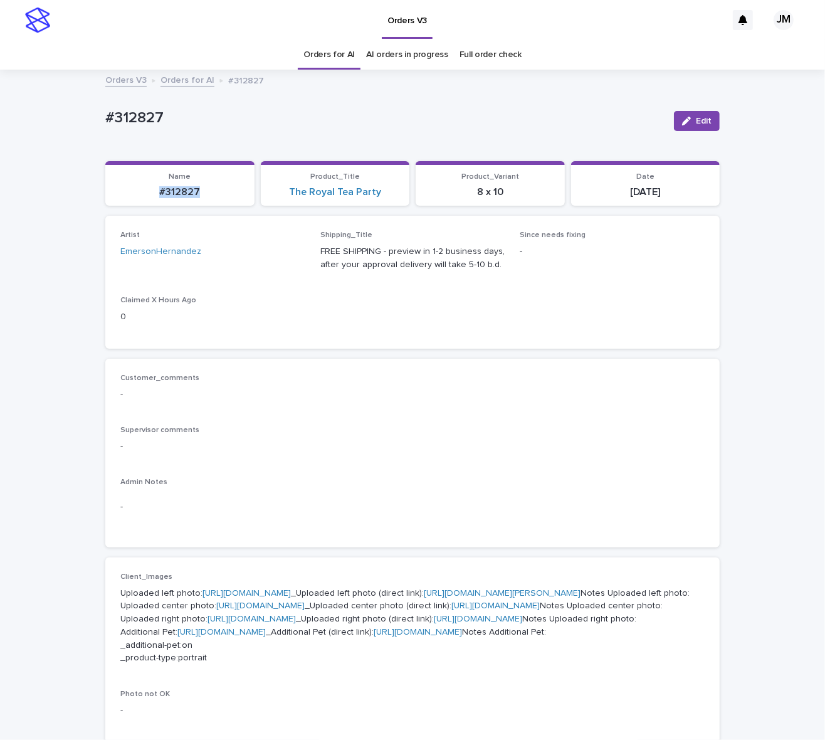
drag, startPoint x: 166, startPoint y: 185, endPoint x: 208, endPoint y: 191, distance: 42.5
click at [211, 189] on p "#312827" at bounding box center [180, 192] width 134 height 12
copy p "#312827"
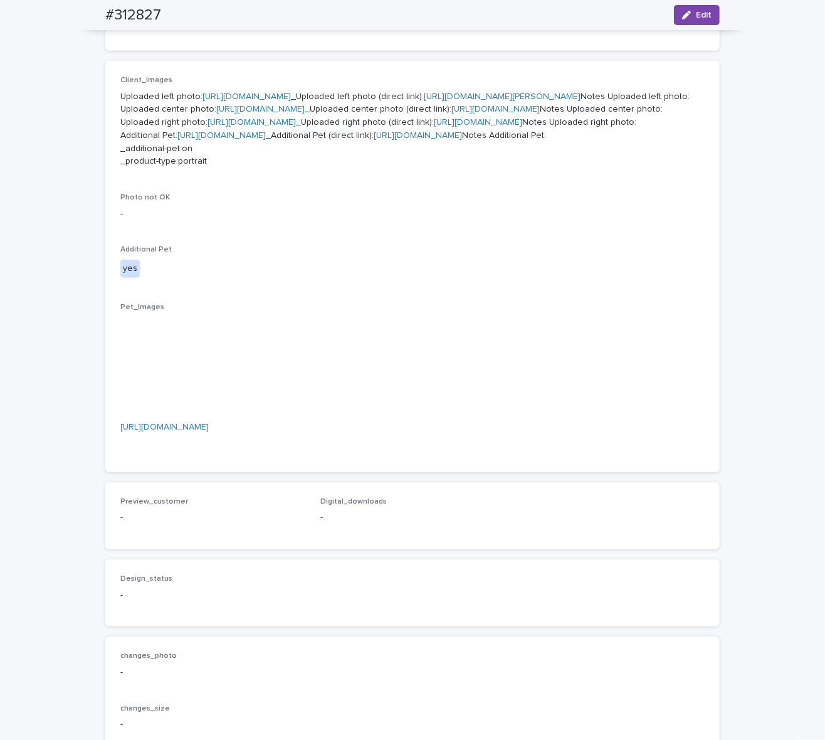
scroll to position [470, 0]
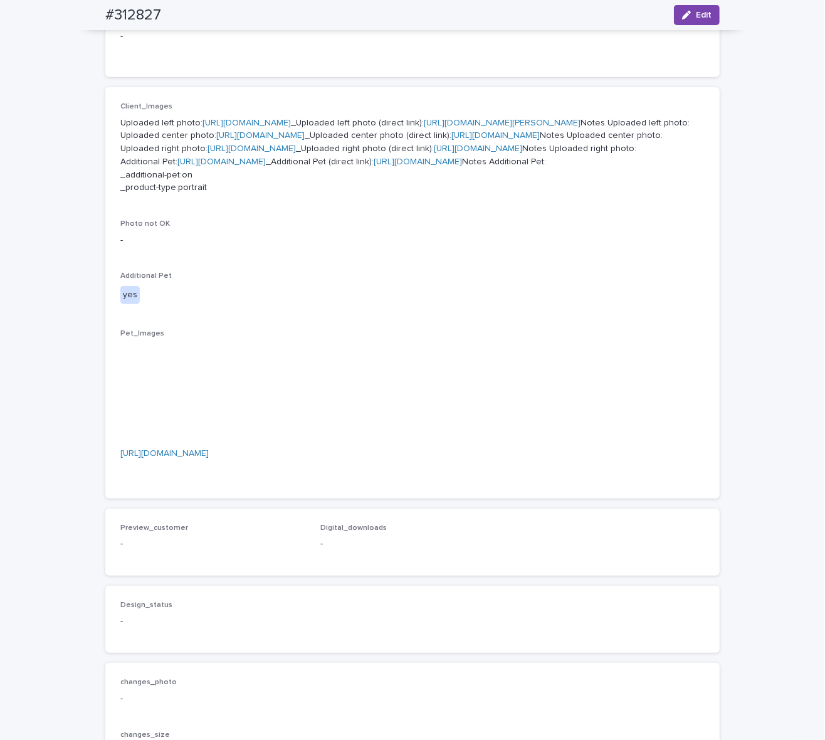
drag, startPoint x: 23, startPoint y: 644, endPoint x: 45, endPoint y: 613, distance: 37.8
click at [23, 642] on div "Loading... Saving… Loading... Saving… #312827 Edit #312827 Edit Sorry, there wa…" at bounding box center [412, 257] width 825 height 1312
